Goal: Use online tool/utility: Utilize a website feature to perform a specific function

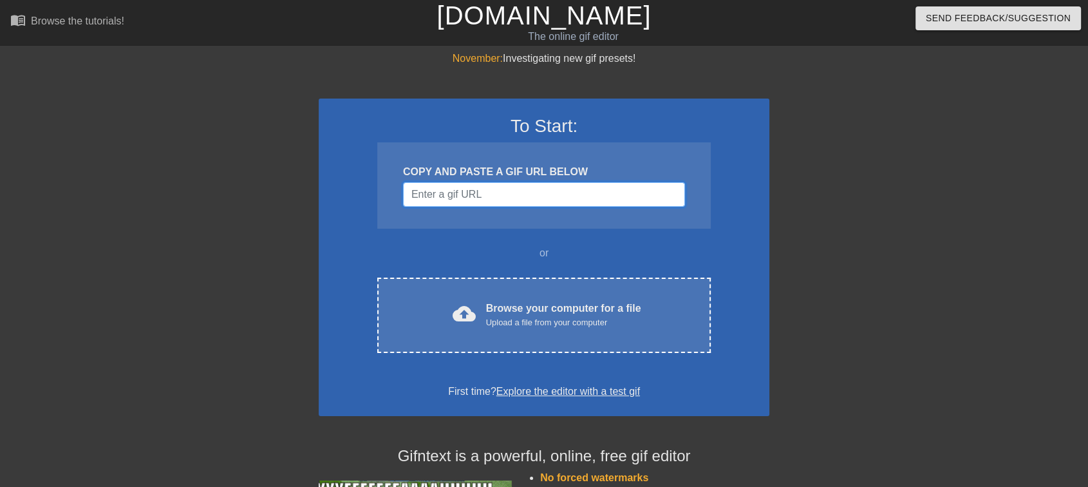
click at [510, 196] on input "Username" at bounding box center [544, 194] width 282 height 24
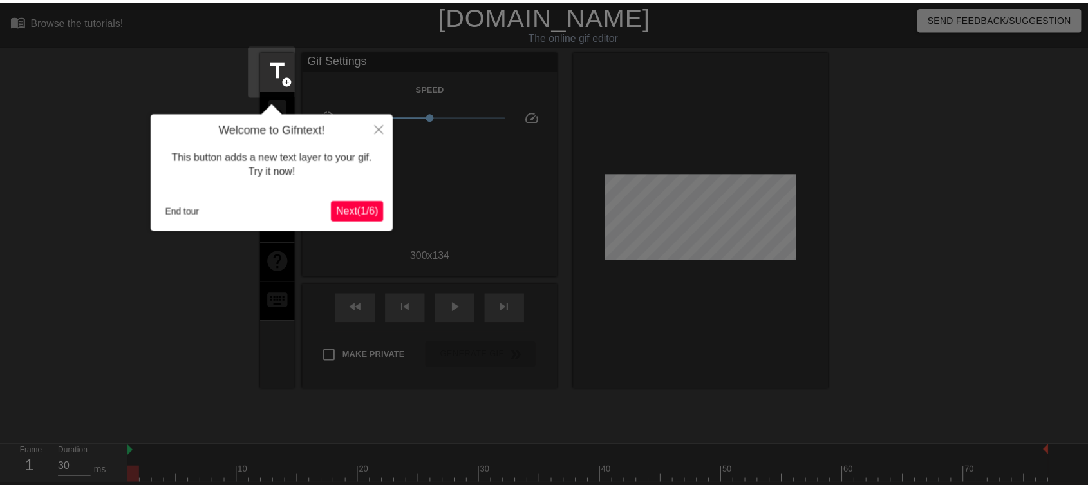
scroll to position [31, 0]
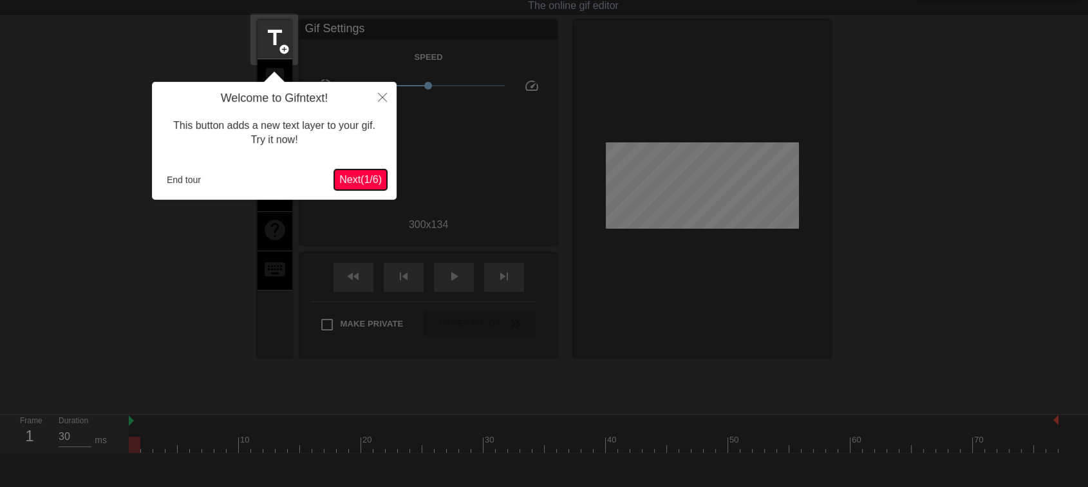
click at [366, 174] on span "Next ( 1 / 6 )" at bounding box center [360, 179] width 42 height 11
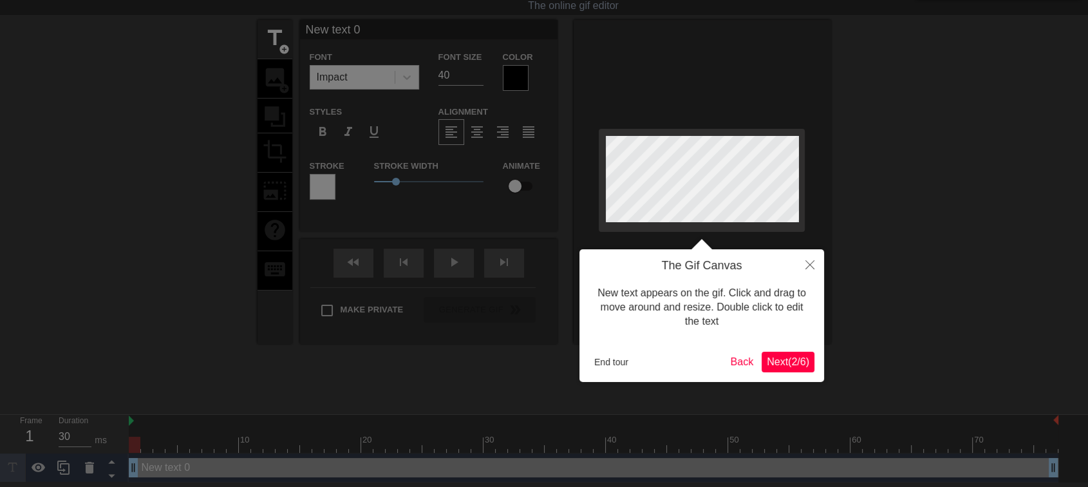
scroll to position [0, 0]
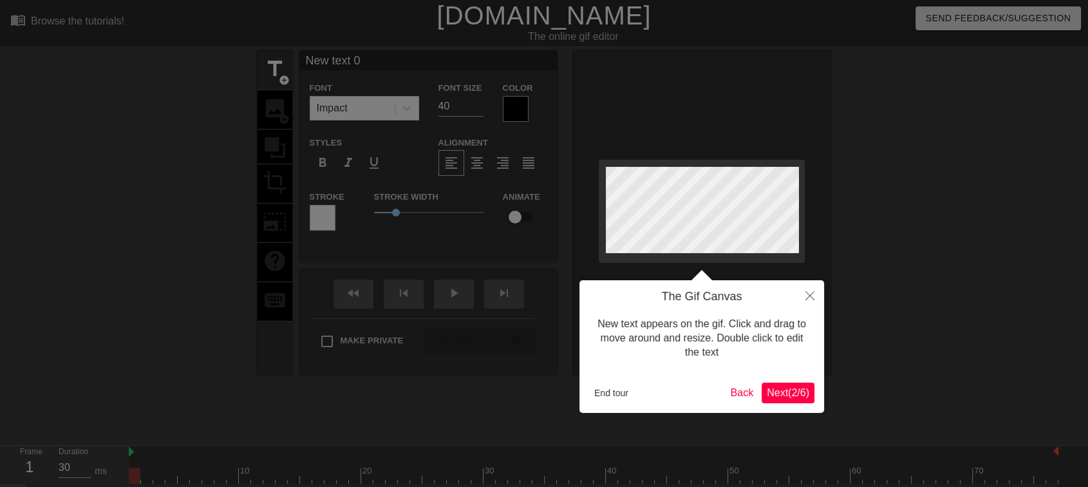
click at [798, 395] on span "Next ( 2 / 6 )" at bounding box center [787, 392] width 42 height 11
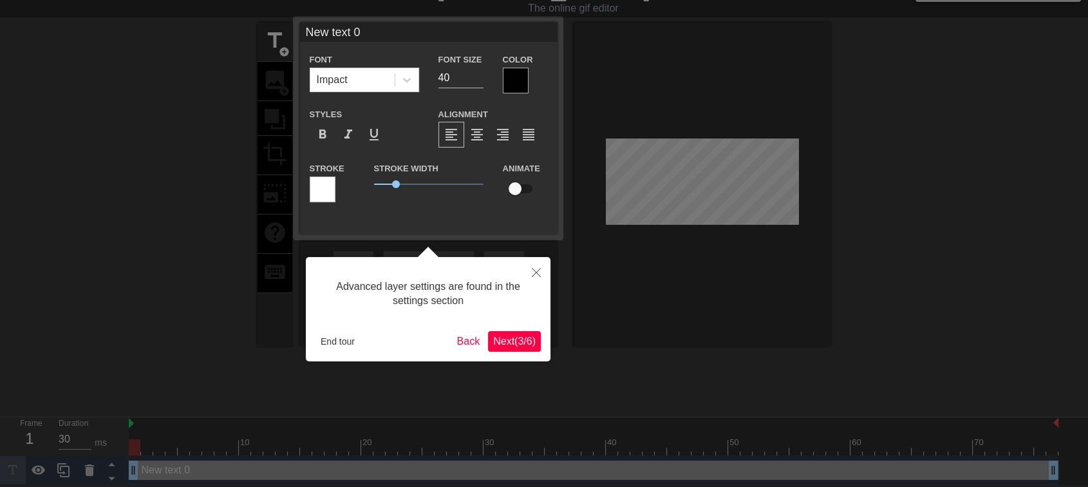
click at [512, 340] on span "Next ( 3 / 6 )" at bounding box center [514, 340] width 42 height 11
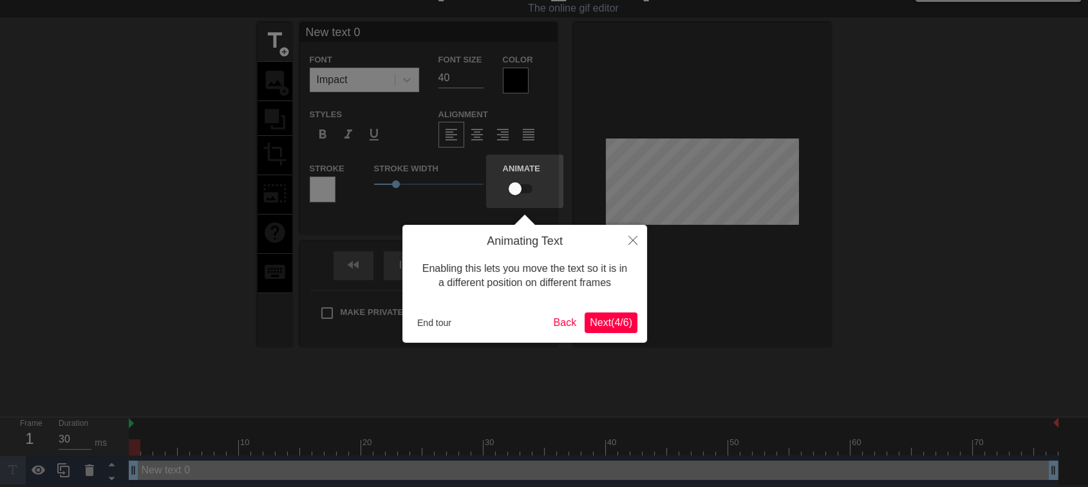
scroll to position [0, 0]
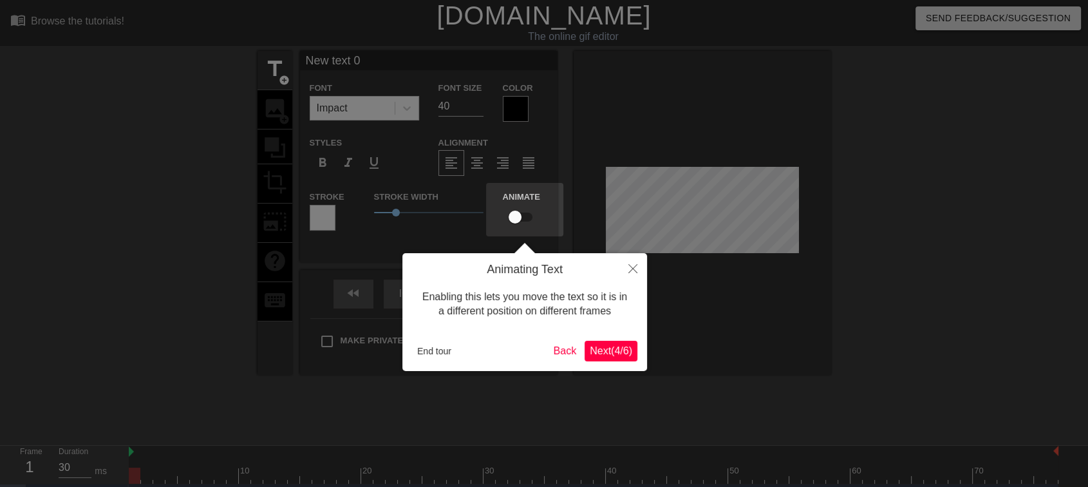
click at [627, 349] on span "Next ( 4 / 6 )" at bounding box center [610, 350] width 42 height 11
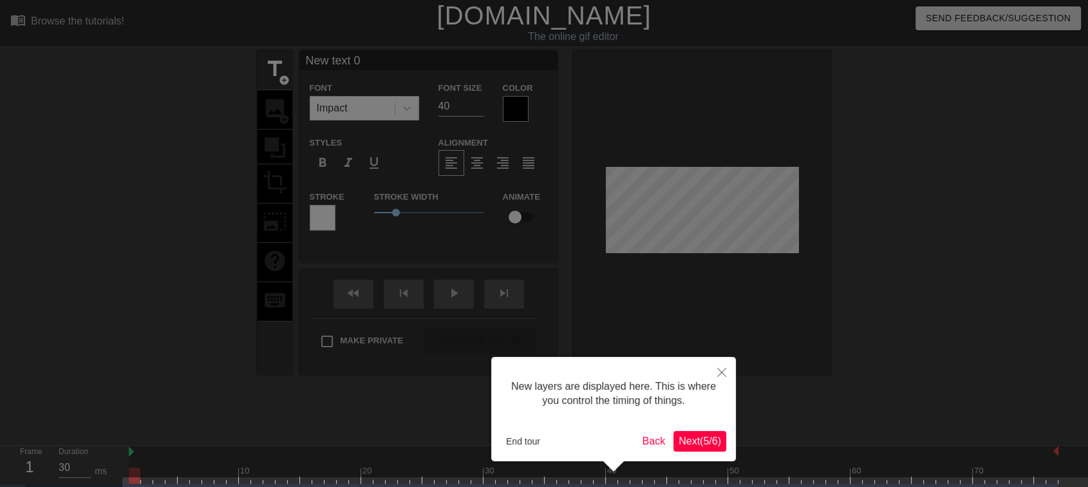
scroll to position [38, 0]
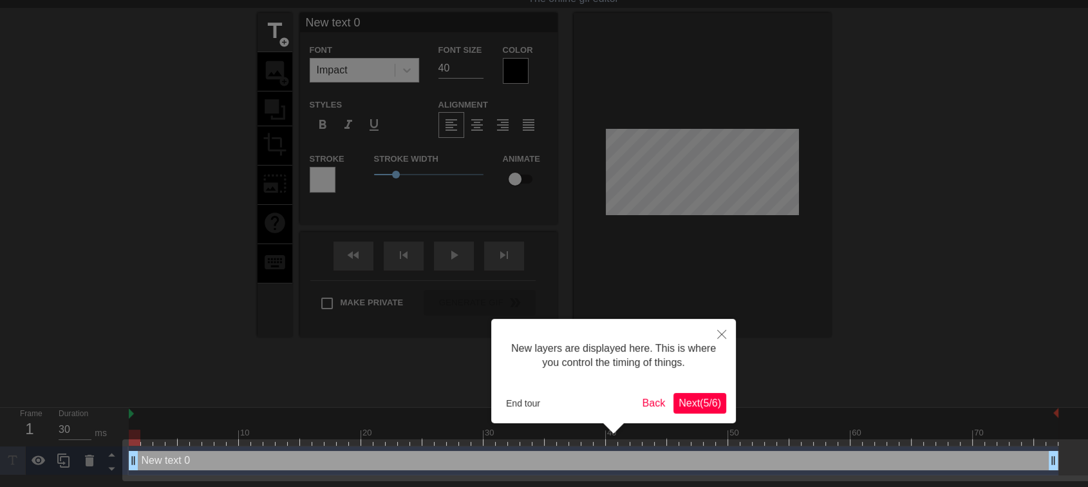
click at [702, 404] on span "Next ( 5 / 6 )" at bounding box center [699, 402] width 42 height 11
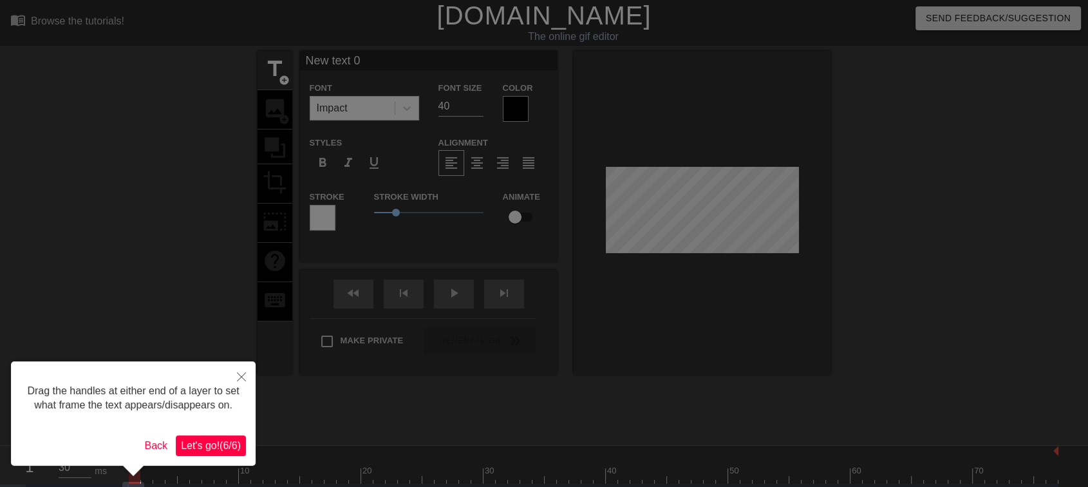
click at [210, 442] on span "Let's go! ( 6 / 6 )" at bounding box center [211, 445] width 60 height 11
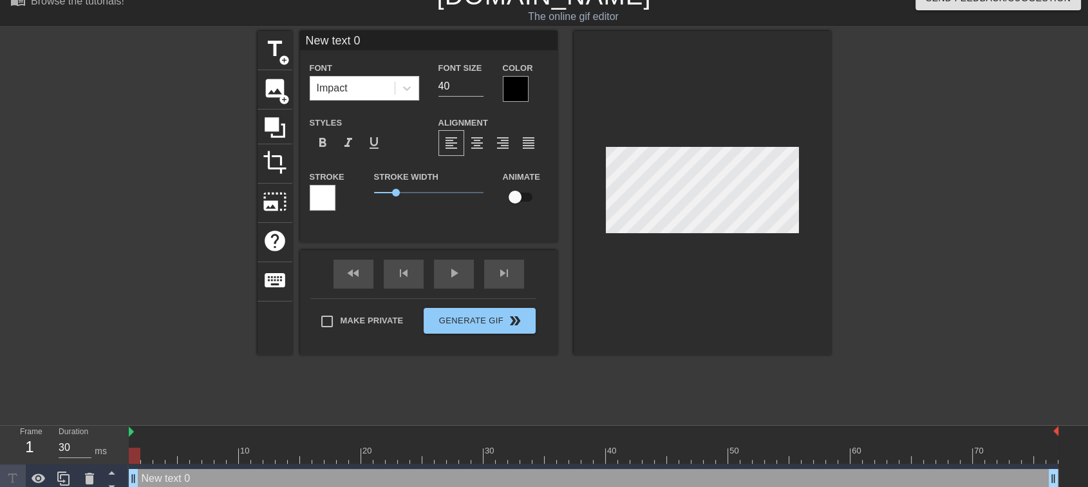
scroll to position [28, 0]
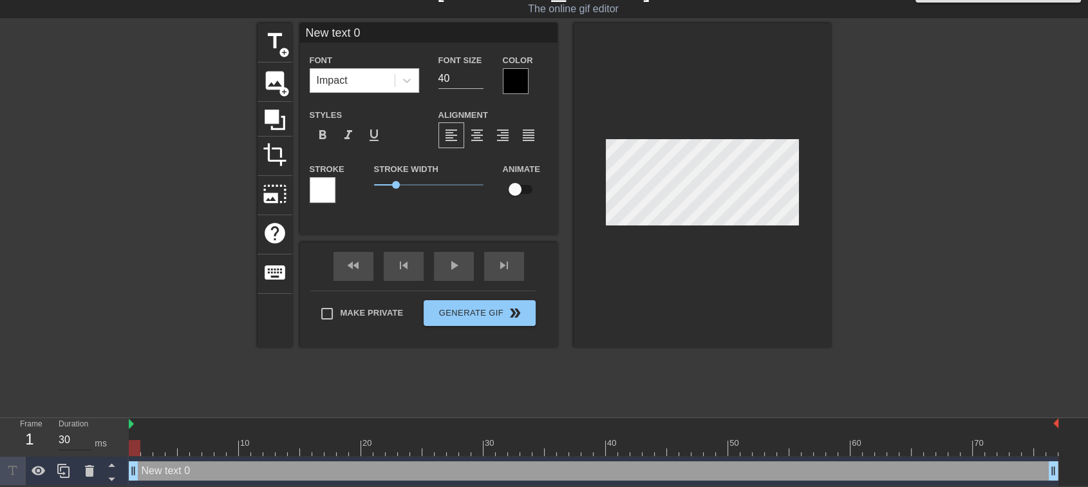
drag, startPoint x: 137, startPoint y: 469, endPoint x: 66, endPoint y: 436, distance: 77.8
click at [66, 436] on div "Frame 1 Duration 30 ms 10 20 30 40 50 60 70 New text 0 drag_handle drag_handle" at bounding box center [544, 452] width 1088 height 68
drag, startPoint x: 131, startPoint y: 472, endPoint x: 203, endPoint y: 469, distance: 72.8
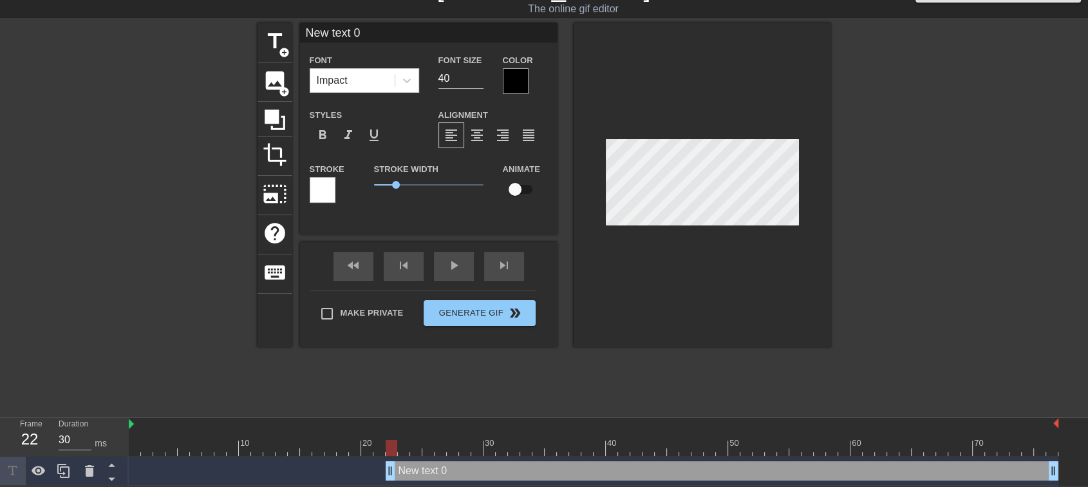
drag, startPoint x: 205, startPoint y: 467, endPoint x: 387, endPoint y: 480, distance: 183.2
click at [387, 480] on div "New text 0 drag_handle drag_handle" at bounding box center [593, 470] width 929 height 29
click at [263, 118] on icon at bounding box center [275, 119] width 24 height 24
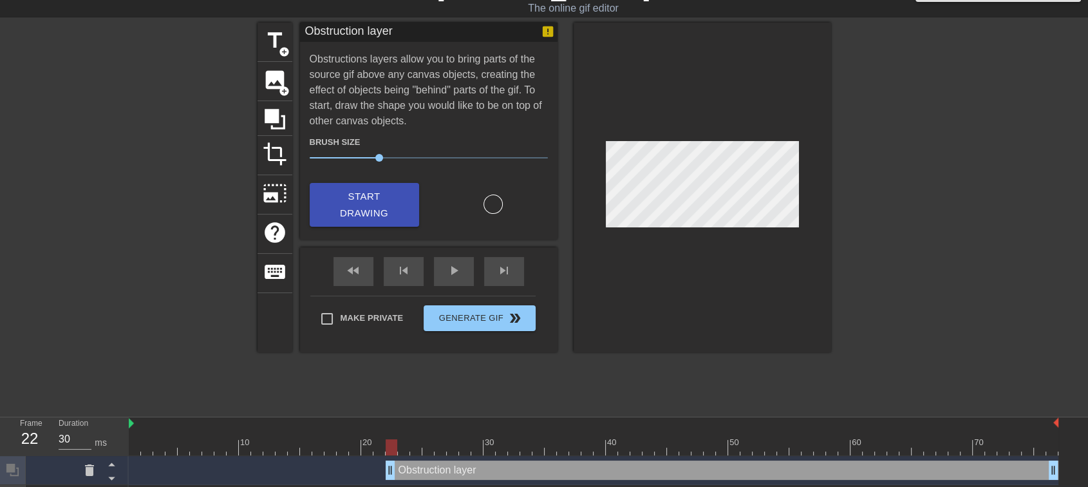
click at [826, 169] on div at bounding box center [701, 187] width 257 height 329
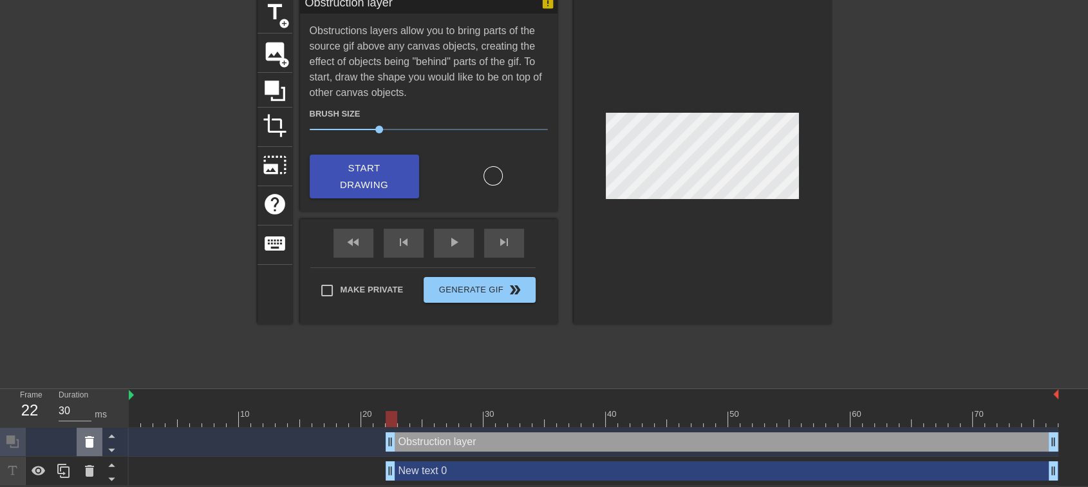
click at [86, 442] on icon at bounding box center [89, 442] width 9 height 12
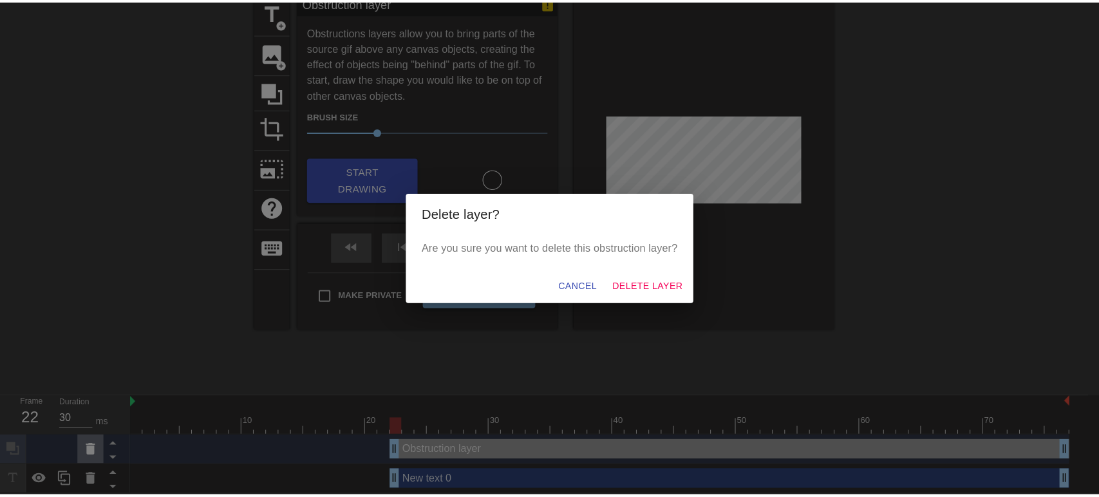
scroll to position [46, 0]
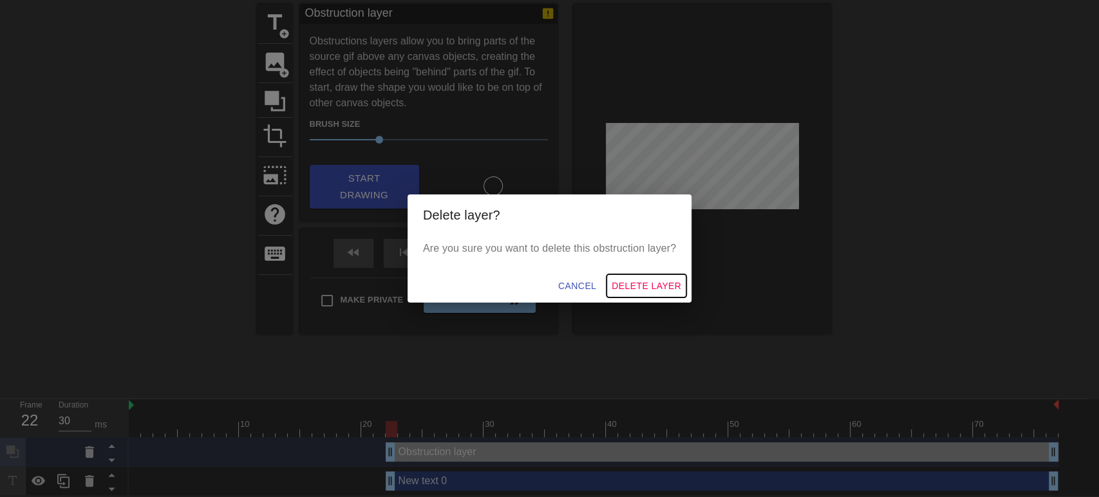
click at [633, 286] on span "Delete Layer" at bounding box center [646, 286] width 70 height 16
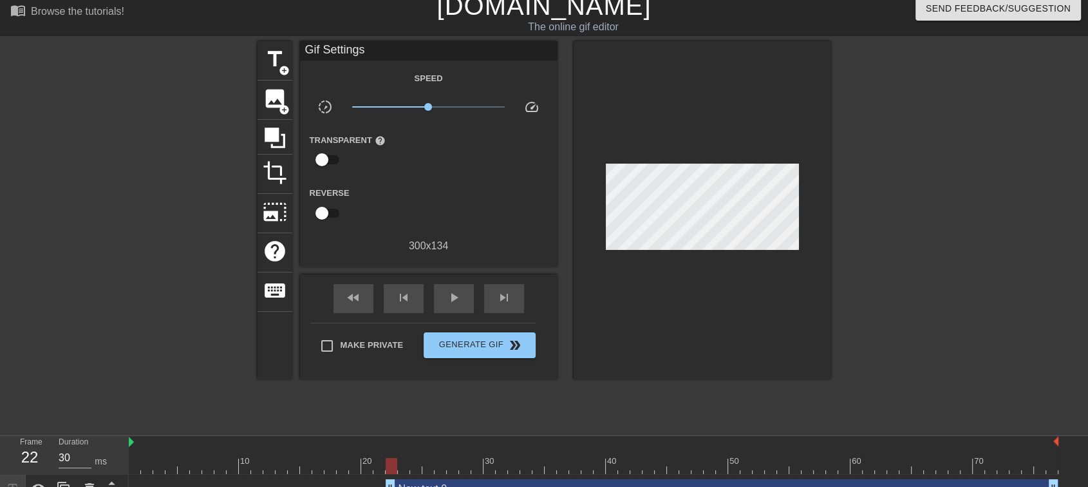
scroll to position [0, 0]
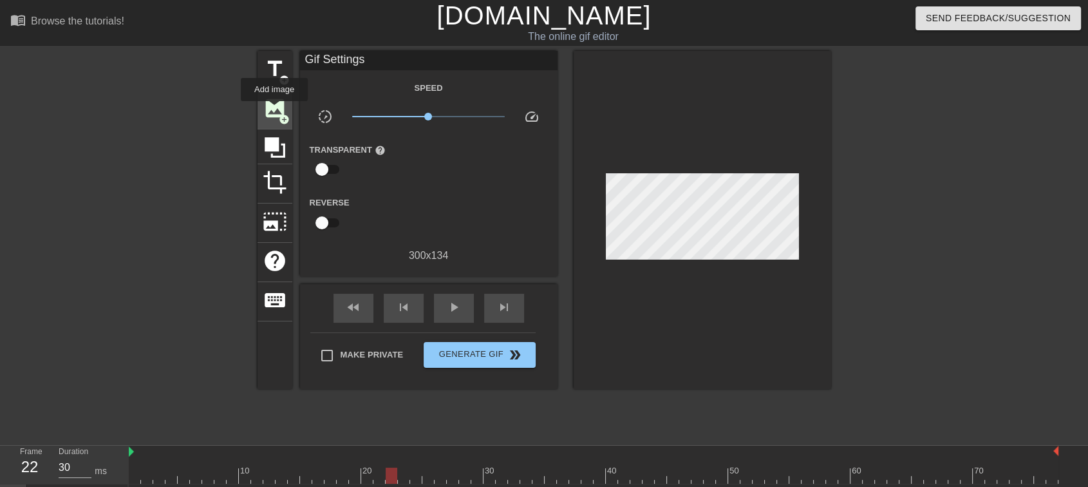
click at [274, 110] on span "image" at bounding box center [275, 108] width 24 height 24
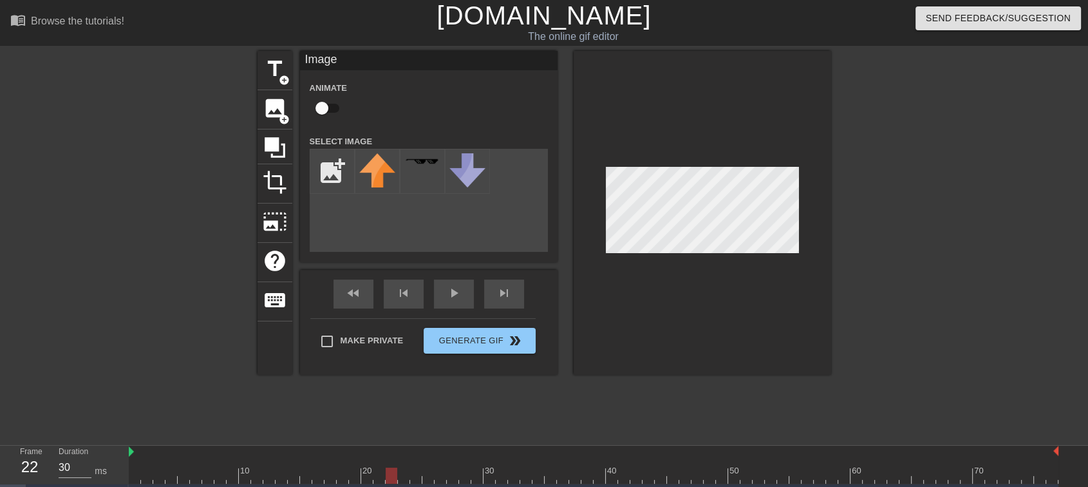
click at [322, 102] on input "checkbox" at bounding box center [321, 108] width 73 height 24
checkbox input "true"
click at [452, 295] on div "play_arrow" at bounding box center [454, 293] width 40 height 29
click at [474, 162] on img at bounding box center [467, 170] width 36 height 34
click at [434, 174] on div at bounding box center [422, 171] width 45 height 45
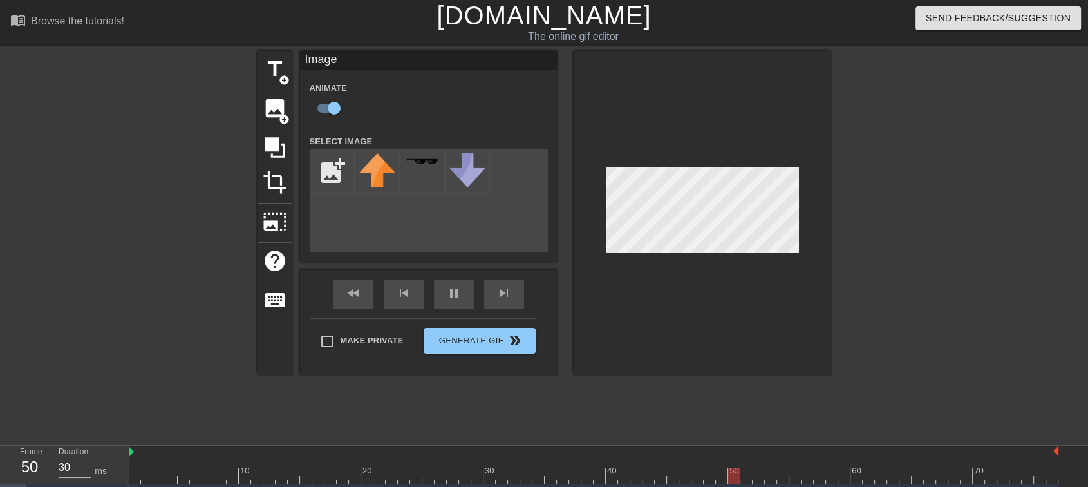
scroll to position [57, 0]
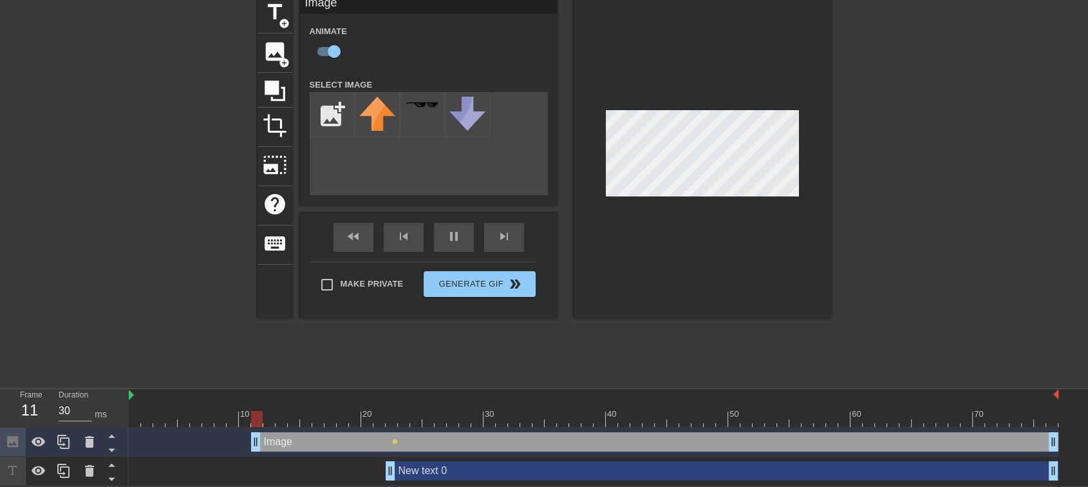
drag, startPoint x: 389, startPoint y: 444, endPoint x: 248, endPoint y: 452, distance: 141.8
click at [248, 452] on div "Image drag_handle drag_handle lens" at bounding box center [593, 441] width 929 height 29
click at [443, 225] on div "fast_rewind skip_previous pause skip_next" at bounding box center [429, 237] width 210 height 48
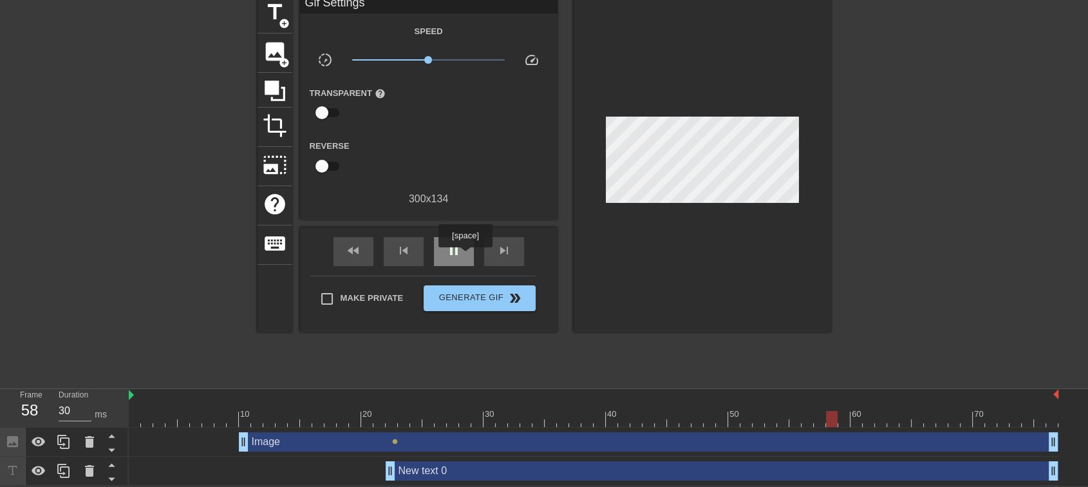
click at [465, 257] on div "pause" at bounding box center [454, 251] width 40 height 29
click at [428, 465] on div "New text 0 drag_handle drag_handle" at bounding box center [721, 470] width 673 height 19
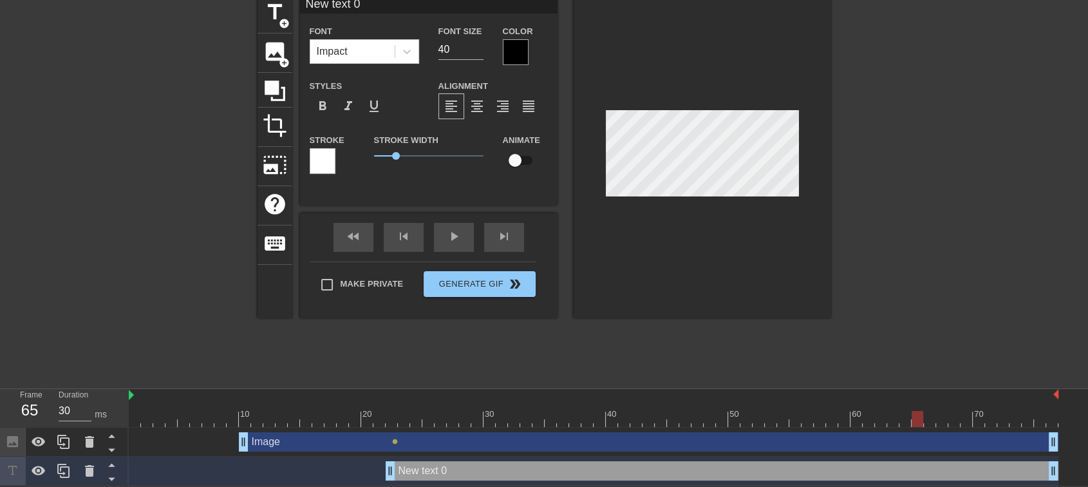
click at [404, 467] on div "New text 0 drag_handle drag_handle" at bounding box center [721, 470] width 673 height 19
click at [438, 468] on div "New text 0 drag_handle drag_handle" at bounding box center [721, 470] width 673 height 19
click at [456, 469] on div "New text 0 drag_handle drag_handle" at bounding box center [721, 470] width 673 height 19
click at [504, 239] on div "skip_next" at bounding box center [504, 237] width 40 height 29
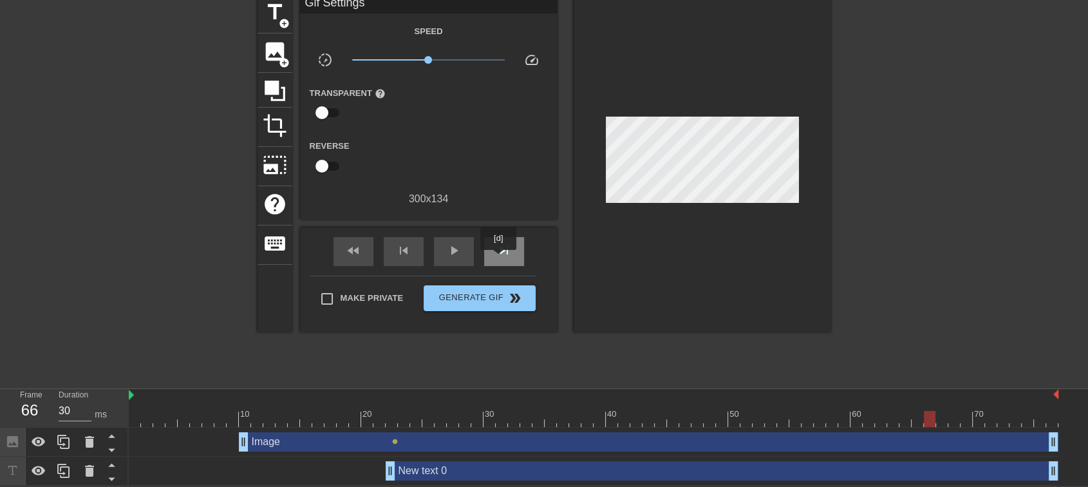
click at [499, 259] on div "skip_next" at bounding box center [504, 251] width 40 height 29
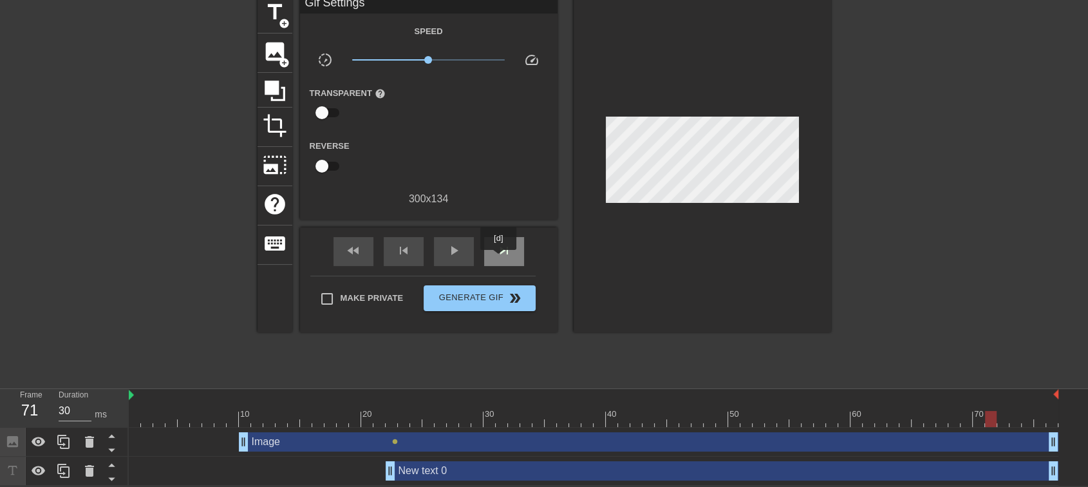
click at [499, 259] on div "skip_next" at bounding box center [504, 251] width 40 height 29
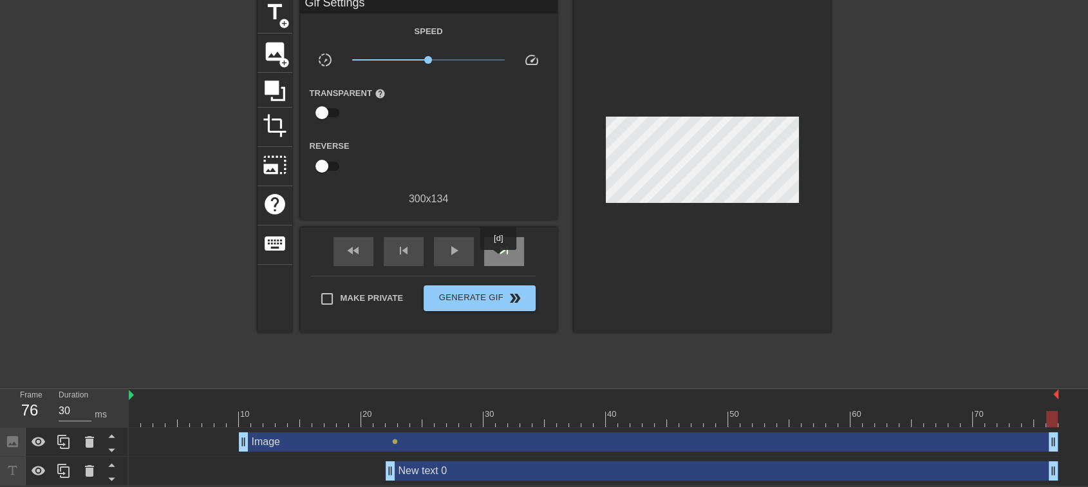
click at [499, 259] on div "skip_next" at bounding box center [504, 251] width 40 height 29
click at [355, 253] on span "fast_rewind" at bounding box center [353, 250] width 15 height 15
click at [461, 253] on div "play_arrow" at bounding box center [454, 251] width 40 height 29
click at [461, 253] on div "pause" at bounding box center [454, 251] width 40 height 29
